Goal: Task Accomplishment & Management: Use online tool/utility

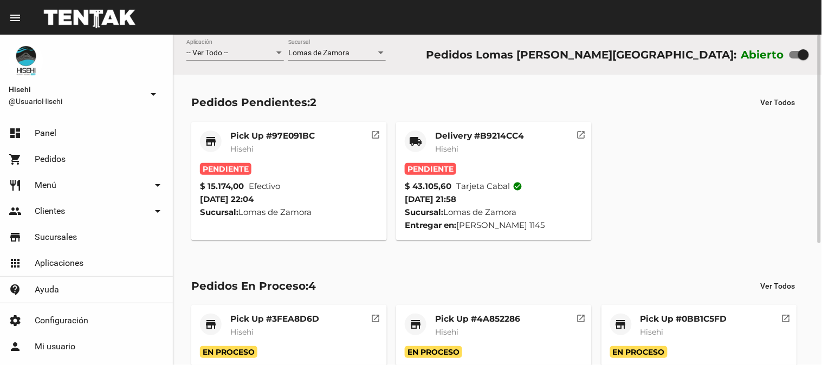
click at [493, 156] on div "Delivery #B9214CC4 Hisehi" at bounding box center [479, 147] width 89 height 33
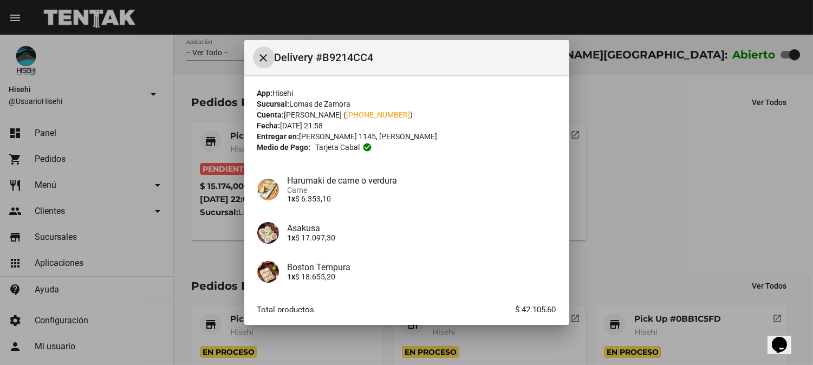
click at [253, 47] on button "close" at bounding box center [264, 58] width 22 height 22
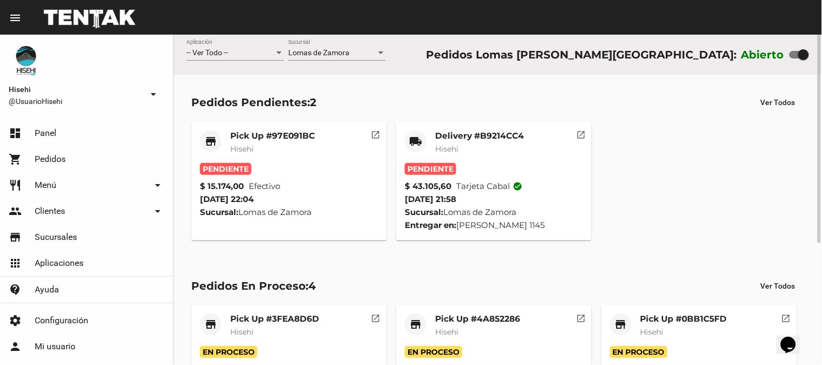
click at [476, 161] on div "Delivery #B9214CC4 Hisehi" at bounding box center [479, 147] width 89 height 33
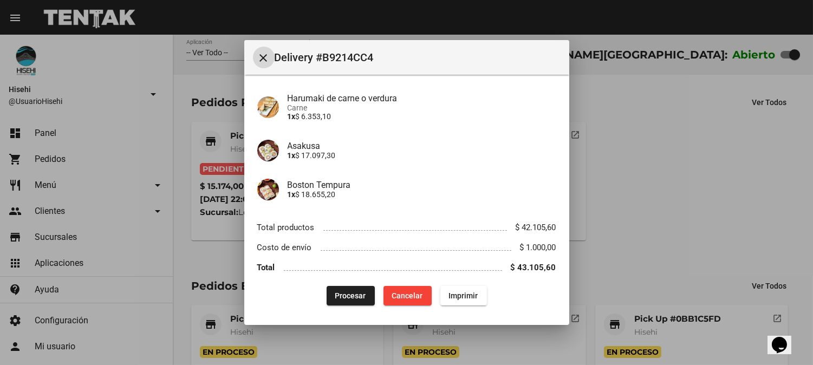
scroll to position [84, 0]
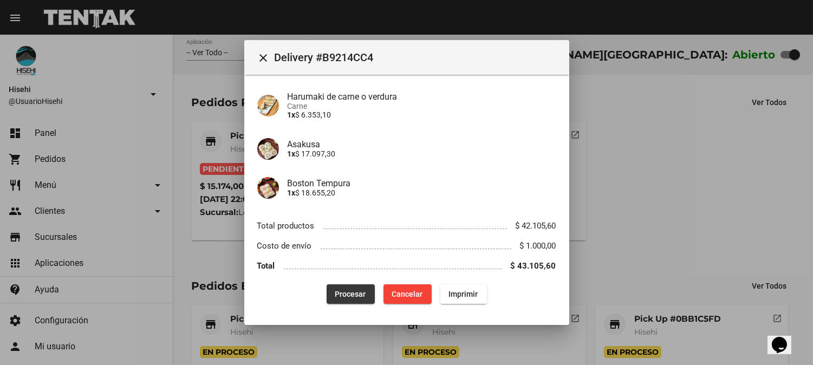
click at [353, 301] on button "Procesar" at bounding box center [351, 294] width 48 height 20
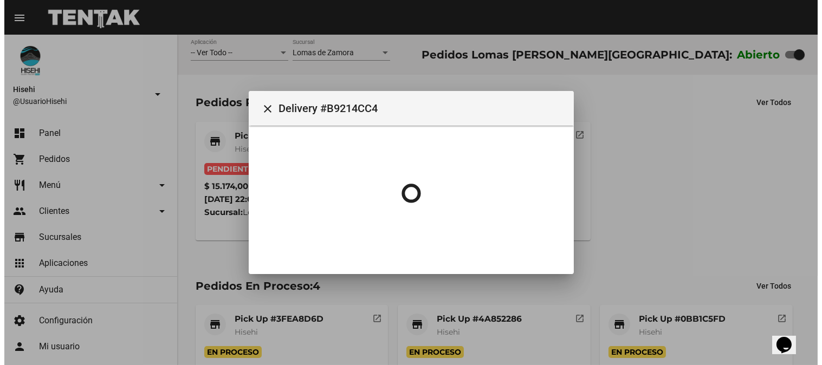
scroll to position [0, 0]
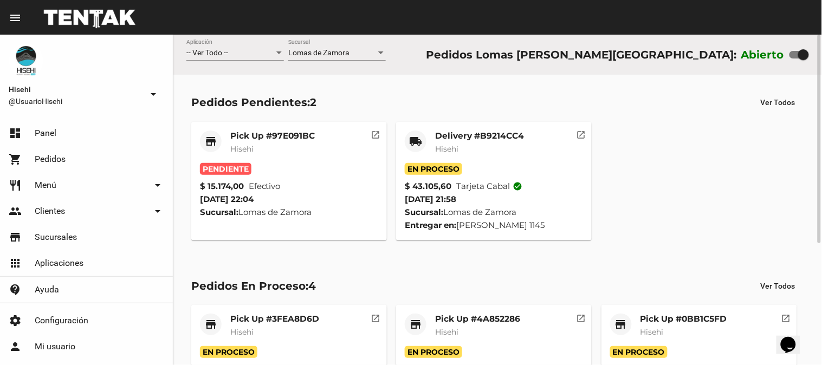
click at [295, 166] on div "Pendiente" at bounding box center [289, 169] width 178 height 12
click at [273, 157] on div "Pick Up #97E091BC Hisehi" at bounding box center [272, 147] width 85 height 33
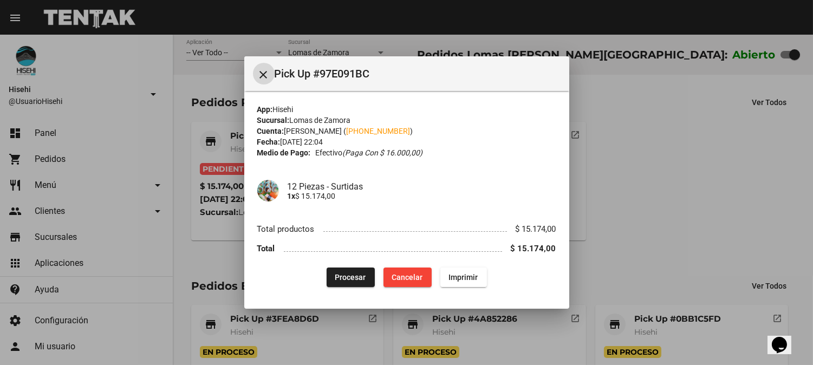
click at [358, 274] on span "Procesar" at bounding box center [350, 277] width 31 height 9
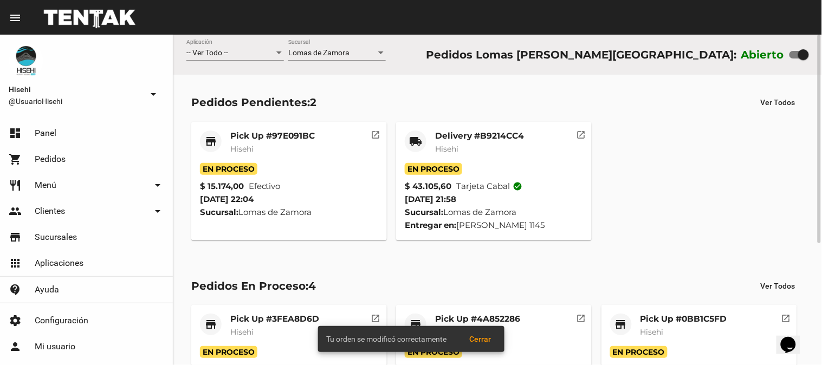
click at [314, 169] on div "En Proceso" at bounding box center [289, 169] width 178 height 12
click at [286, 150] on mat-card-subtitle "Hisehi" at bounding box center [272, 149] width 85 height 11
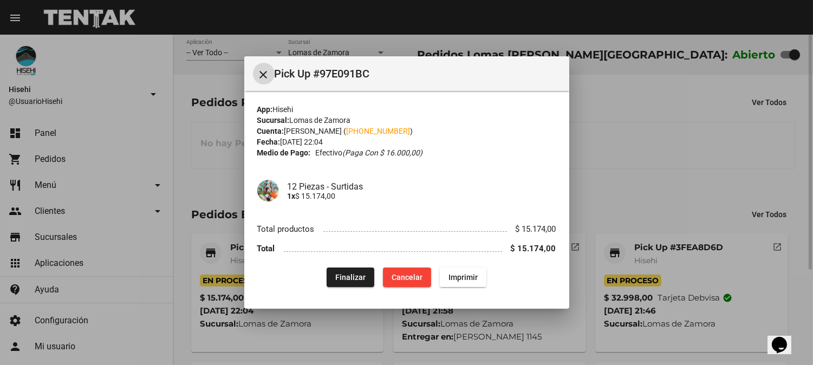
click at [589, 130] on div at bounding box center [406, 182] width 813 height 365
